Goal: Task Accomplishment & Management: Use online tool/utility

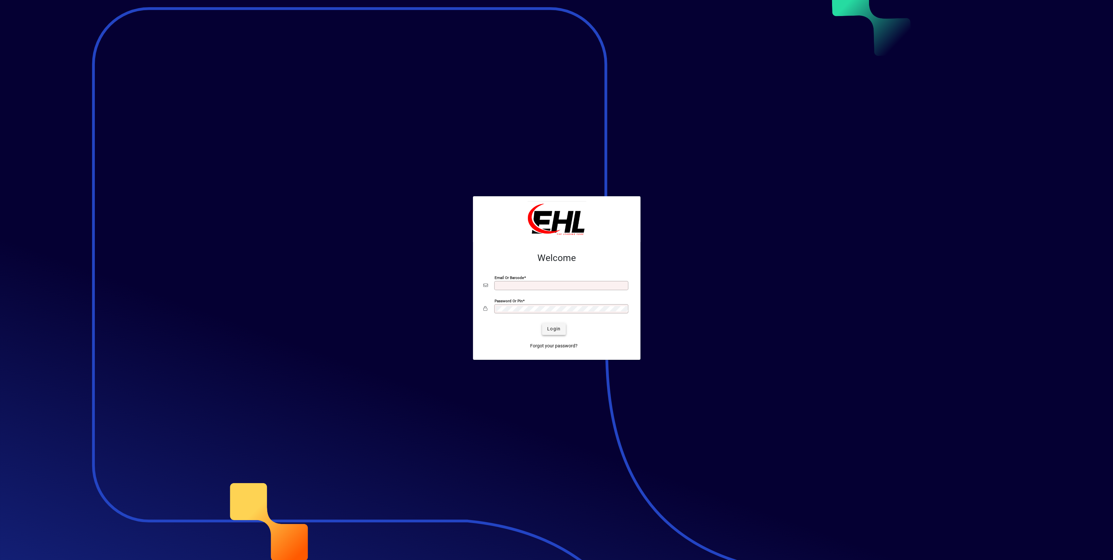
type input "**********"
click at [553, 328] on span "Login" at bounding box center [553, 328] width 13 height 7
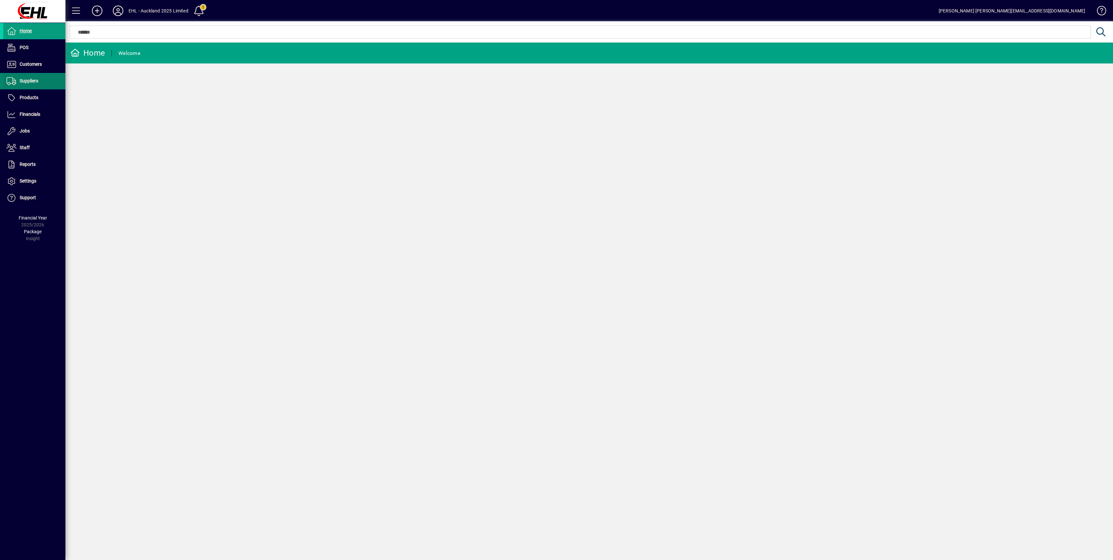
drag, startPoint x: 39, startPoint y: 61, endPoint x: 64, endPoint y: 75, distance: 29.6
click at [39, 61] on span "Customers" at bounding box center [31, 63] width 22 height 5
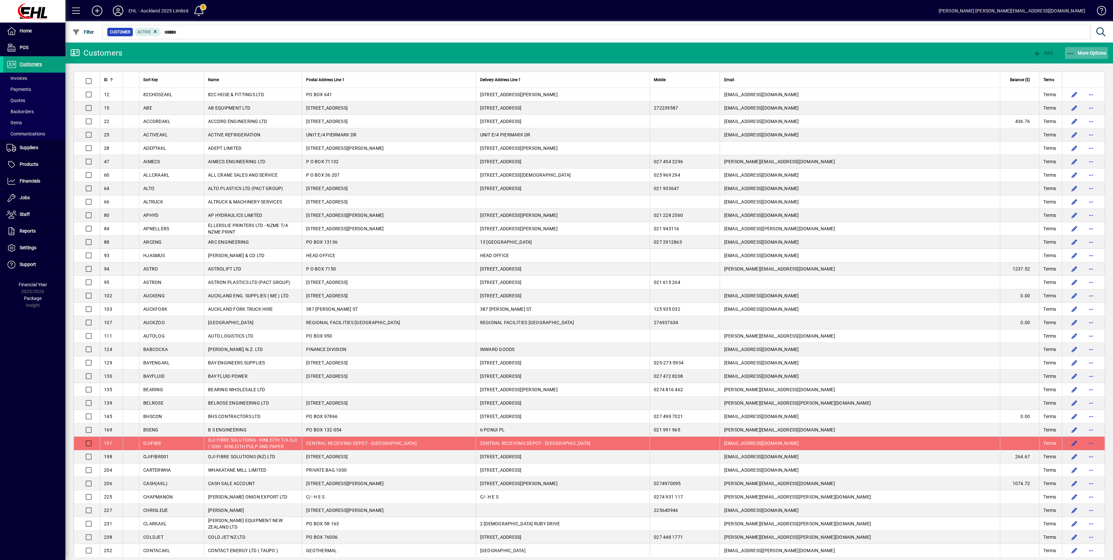
click at [1086, 49] on span "button" at bounding box center [1086, 53] width 43 height 16
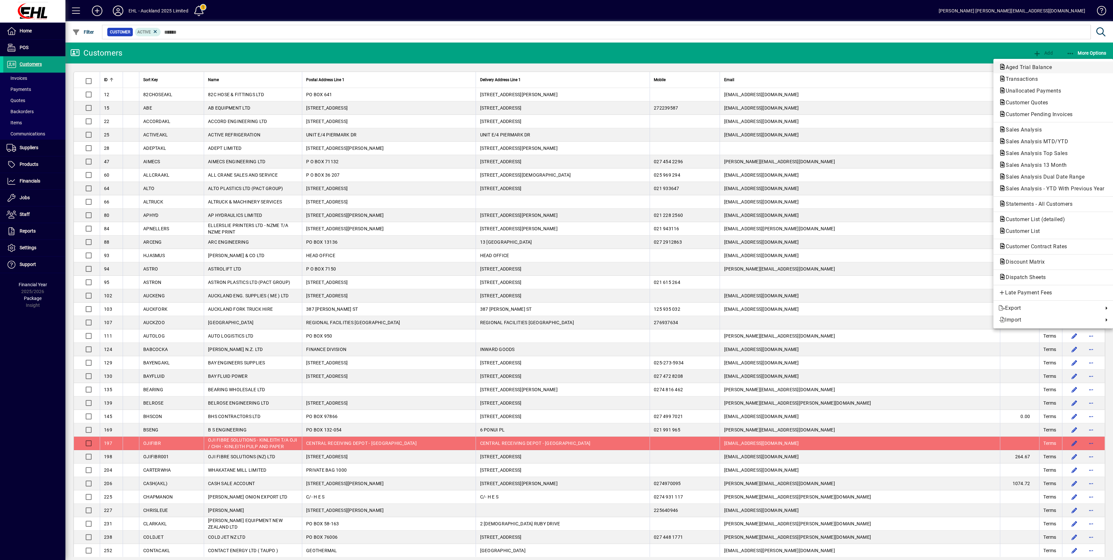
click at [1028, 66] on span "Aged Trial Balance" at bounding box center [1026, 67] width 57 height 6
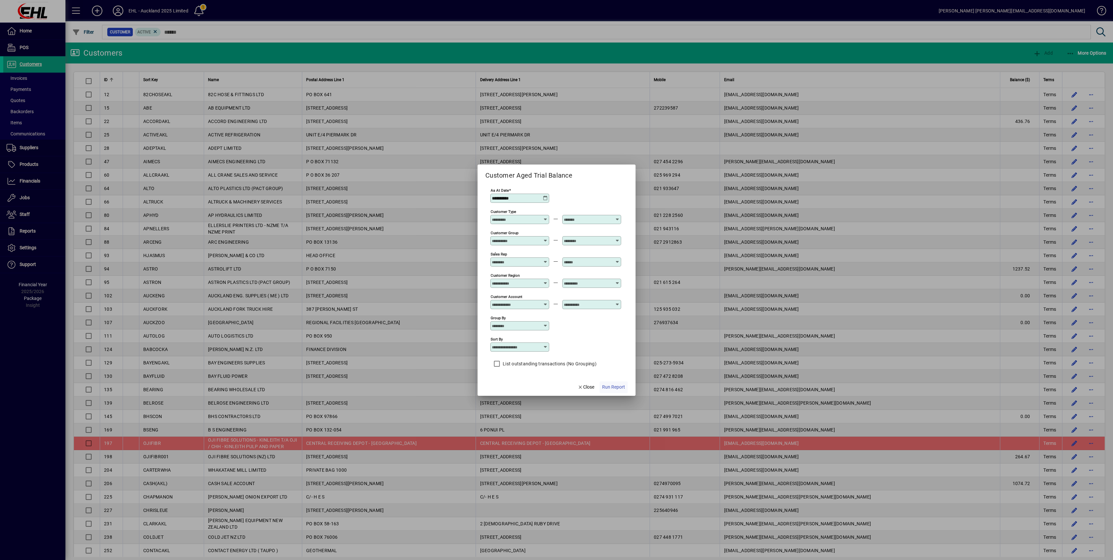
click at [611, 385] on span "Run Report" at bounding box center [613, 387] width 23 height 7
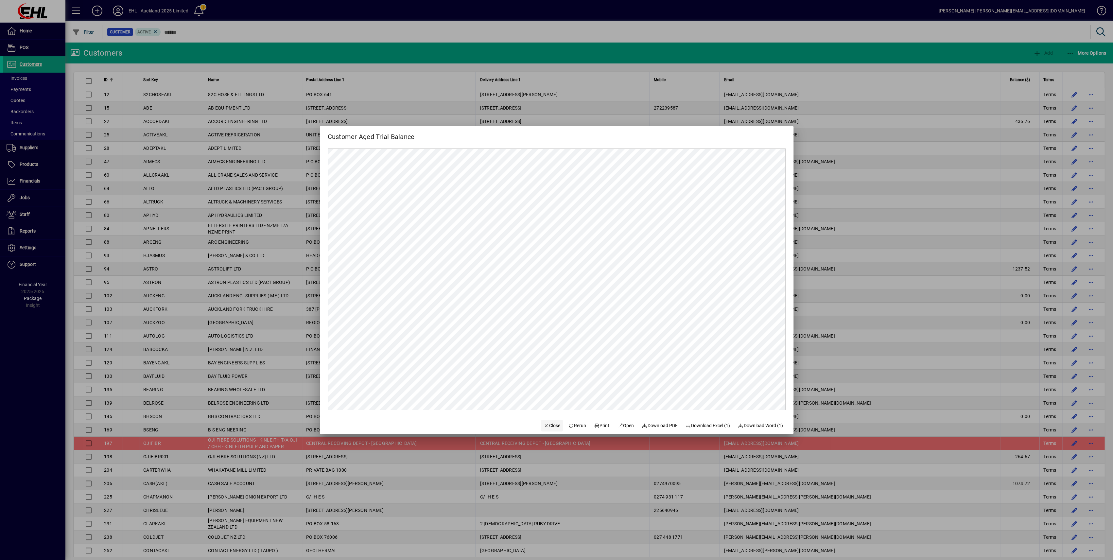
click at [544, 426] on span "Close" at bounding box center [551, 425] width 17 height 7
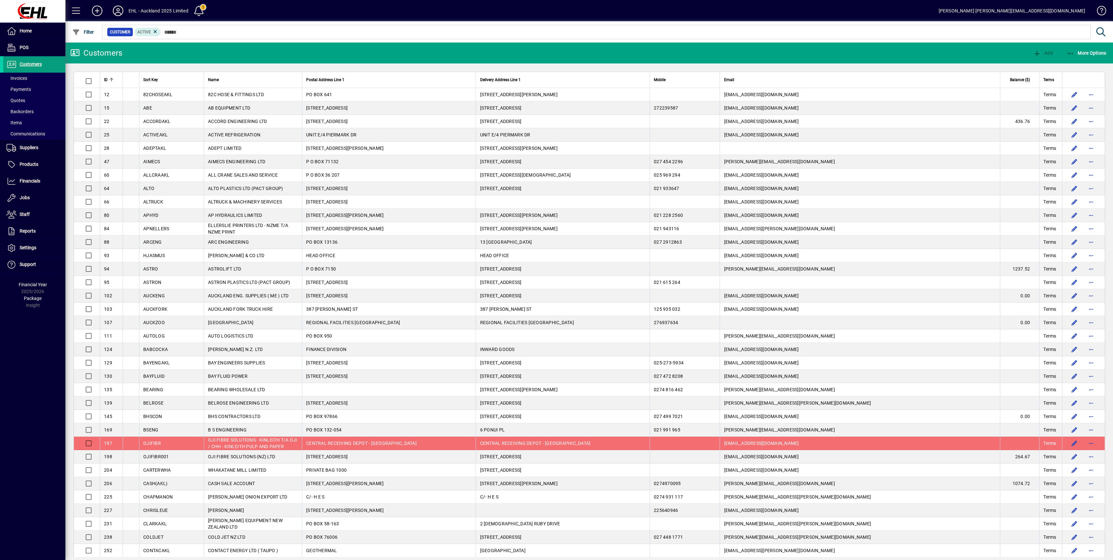
click at [116, 11] on icon at bounding box center [117, 11] width 13 height 10
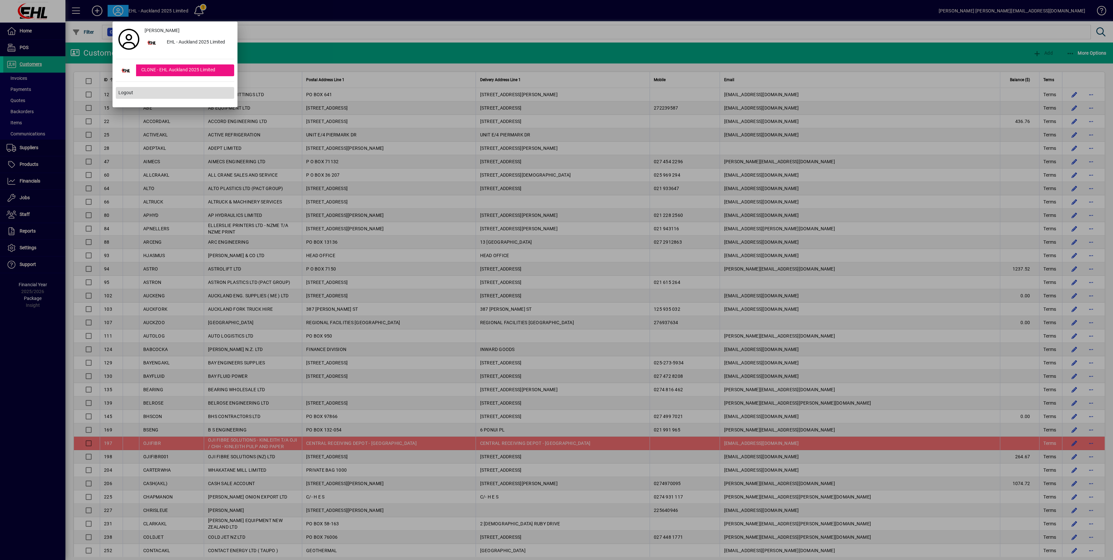
click at [129, 93] on span "Logout" at bounding box center [125, 92] width 15 height 7
